Goal: Navigation & Orientation: Find specific page/section

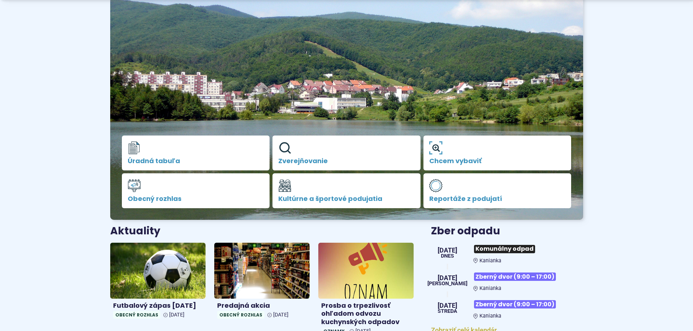
scroll to position [218, 0]
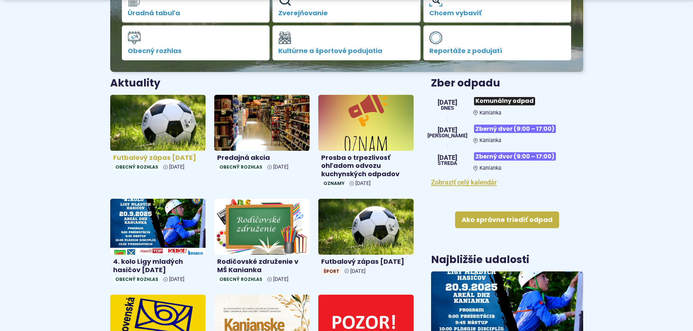
click at [175, 127] on img at bounding box center [158, 123] width 110 height 64
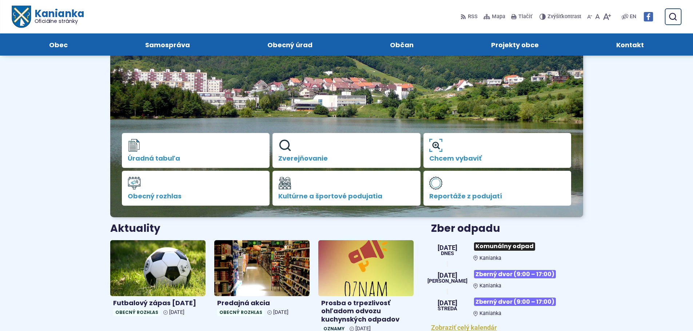
scroll to position [0, 0]
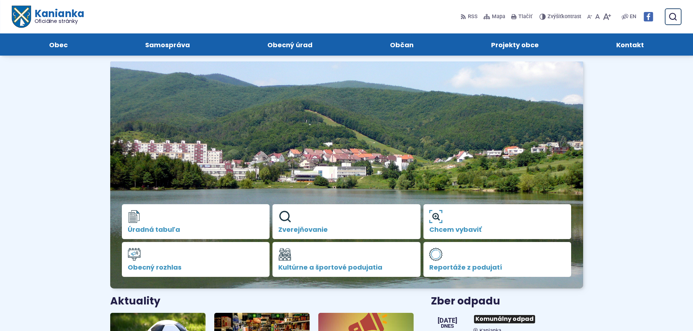
click at [351, 122] on img at bounding box center [346, 174] width 473 height 229
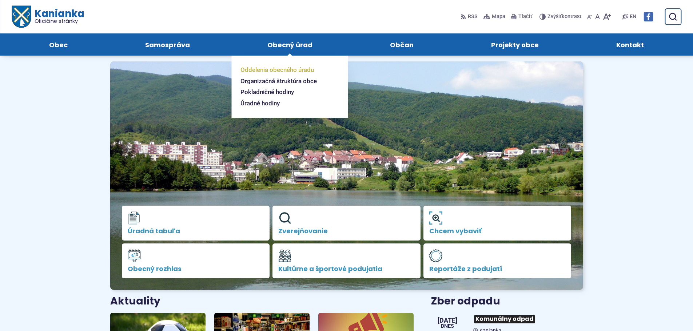
click at [280, 72] on span "Oddelenia obecného úradu" at bounding box center [277, 69] width 73 height 11
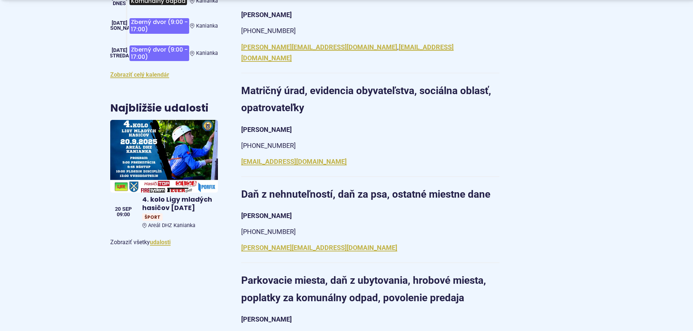
scroll to position [437, 0]
